Goal: Information Seeking & Learning: Learn about a topic

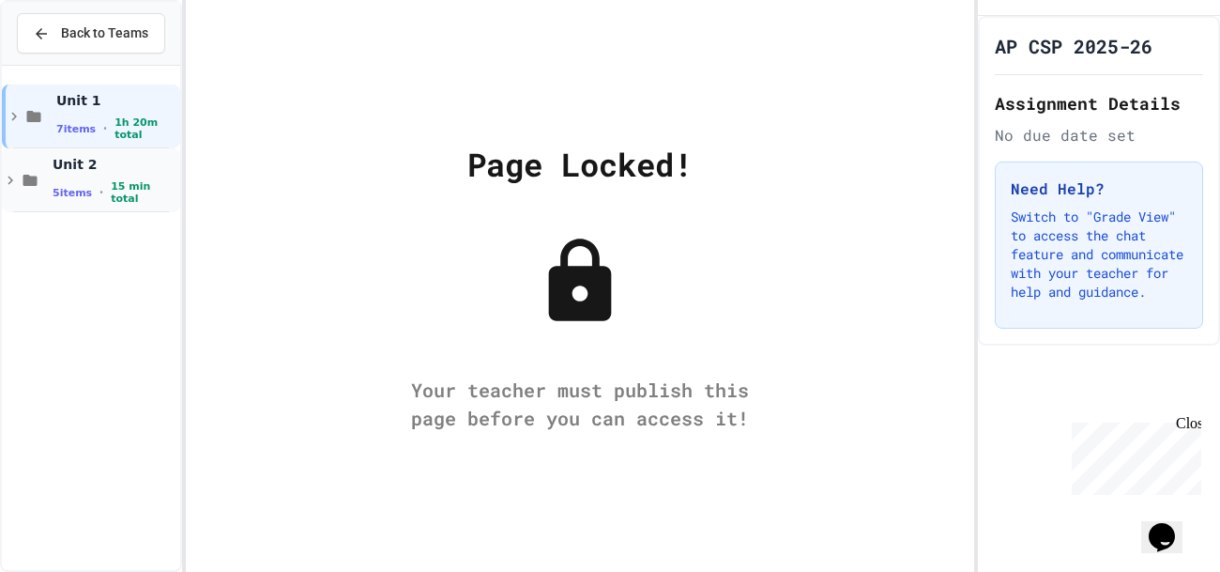
click at [130, 204] on div "Unit 2 5 items • 15 min total" at bounding box center [91, 180] width 178 height 64
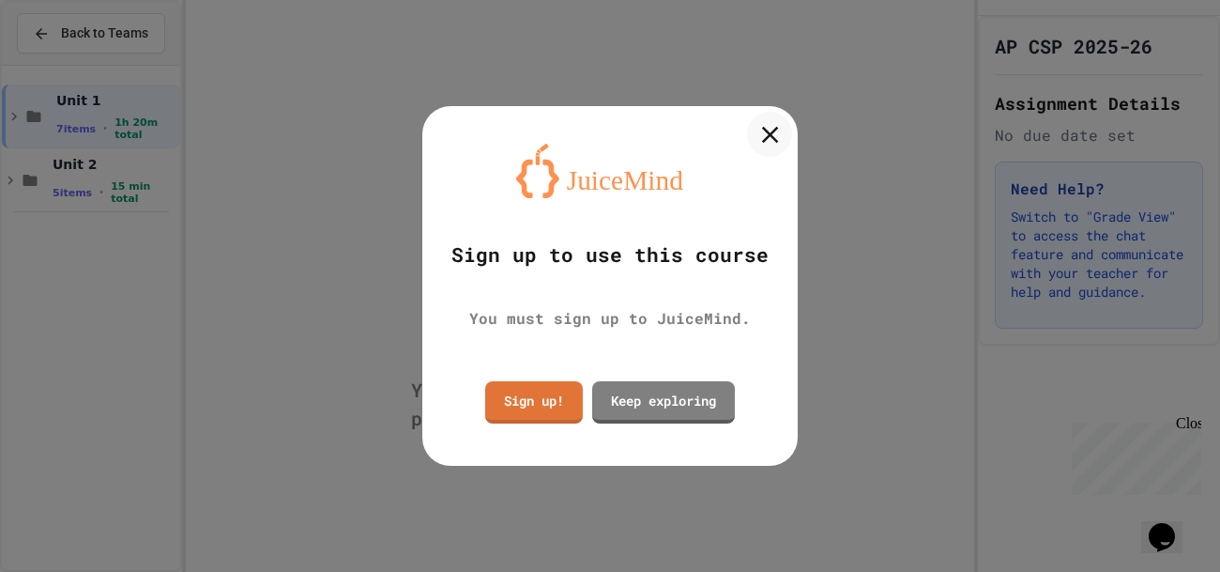
click at [759, 141] on icon at bounding box center [770, 134] width 28 height 28
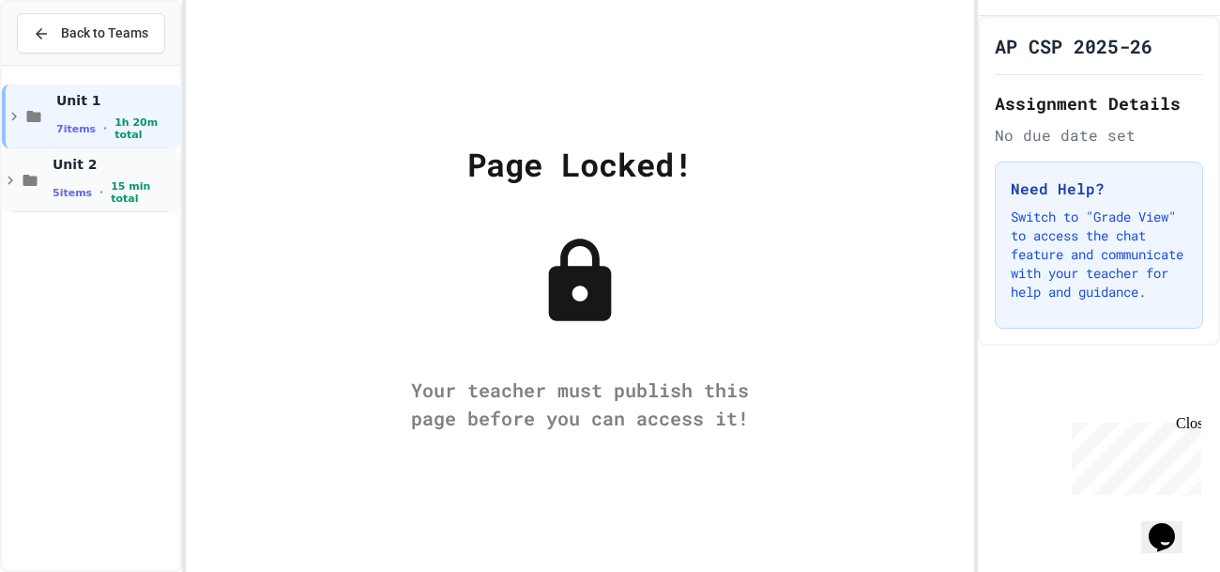
click at [71, 195] on span "5 items" at bounding box center [72, 193] width 39 height 12
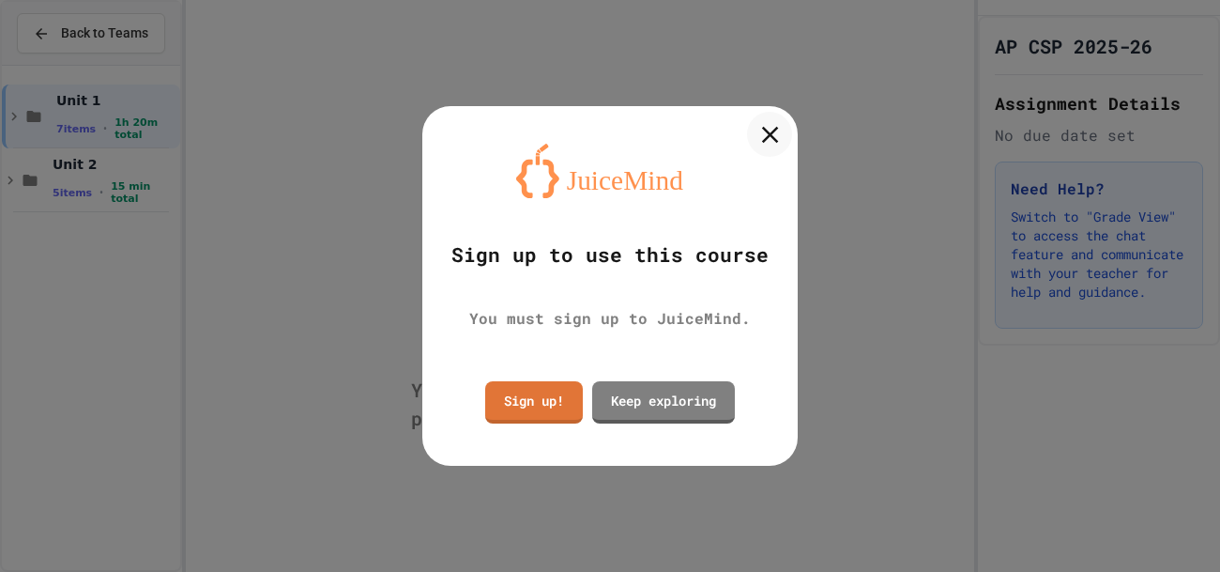
click at [768, 127] on icon at bounding box center [770, 134] width 28 height 28
